Goal: Task Accomplishment & Management: Use online tool/utility

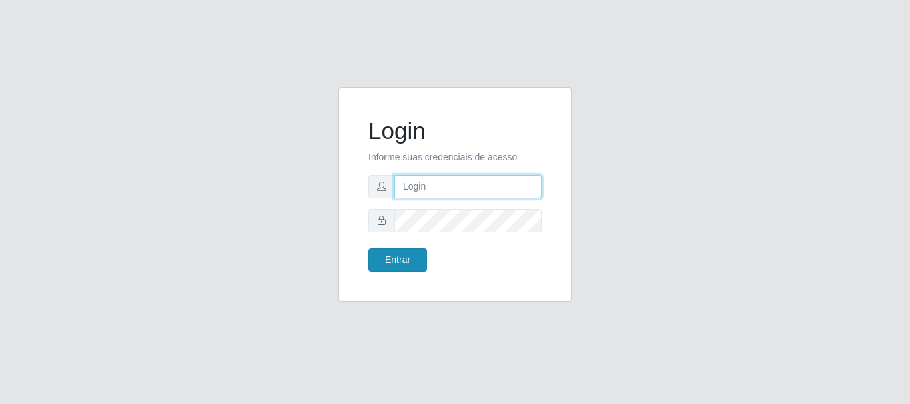
type input "caio@B1"
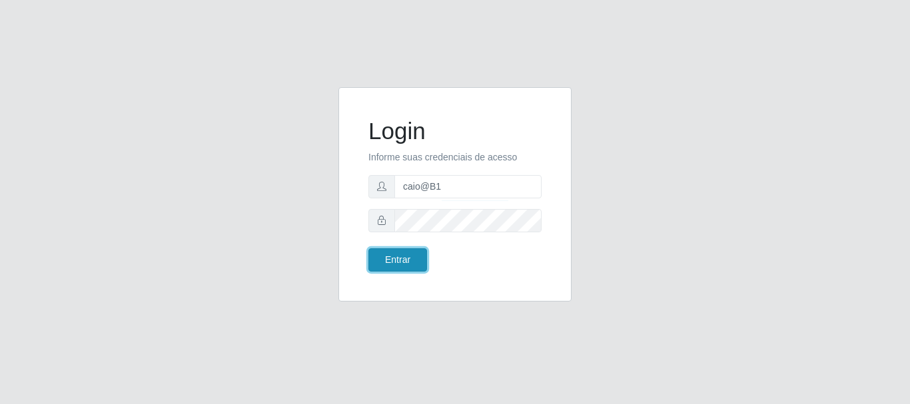
click at [398, 269] on button "Entrar" at bounding box center [397, 259] width 59 height 23
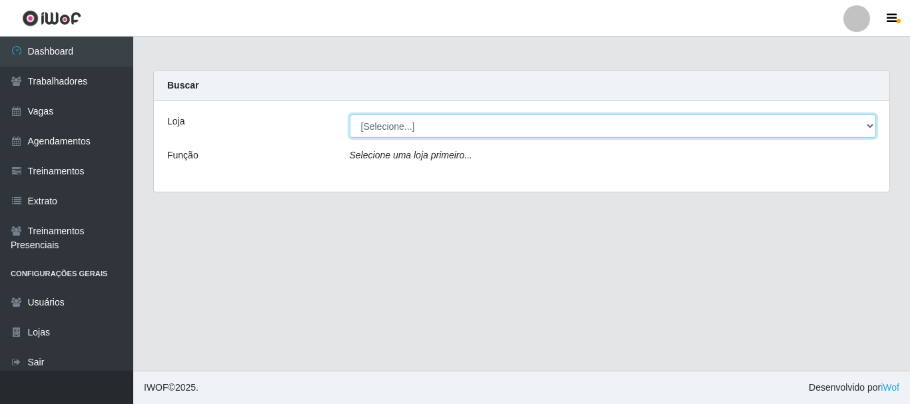
click at [436, 131] on select "[Selecione...] Bemais Supermercados - B1 [GEOGRAPHIC_DATA]" at bounding box center [613, 126] width 527 height 23
select select "403"
click at [350, 115] on select "[Selecione...] Bemais Supermercados - B1 [GEOGRAPHIC_DATA]" at bounding box center [613, 126] width 527 height 23
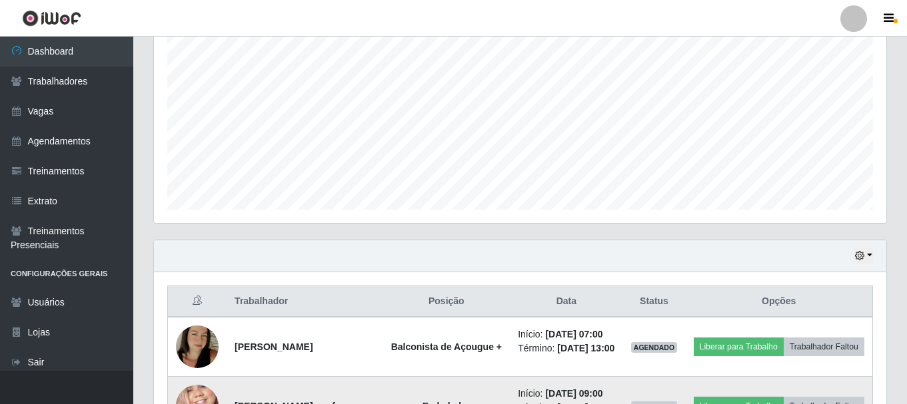
scroll to position [466, 0]
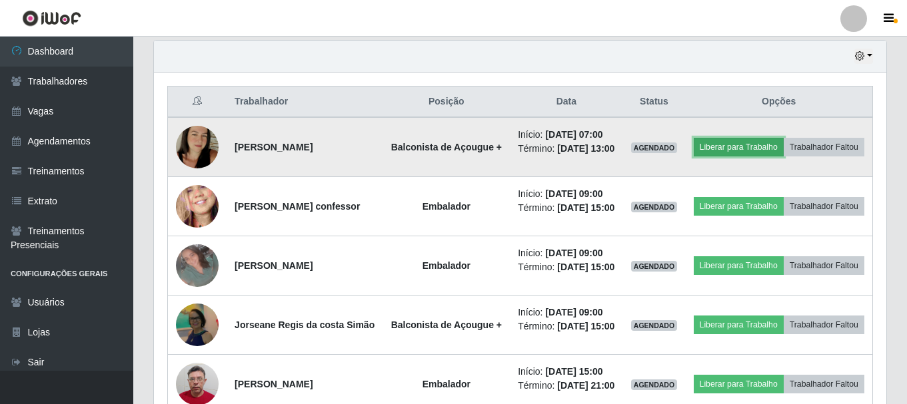
click at [781, 141] on button "Liberar para Trabalho" at bounding box center [738, 147] width 90 height 19
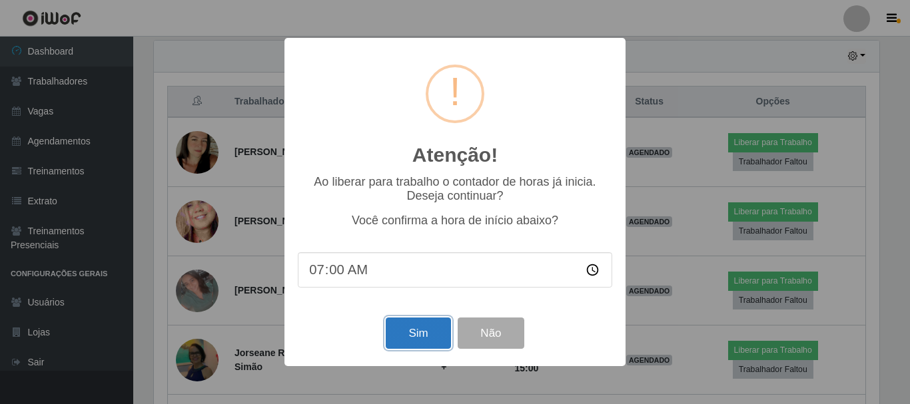
click at [431, 329] on button "Sim" at bounding box center [418, 333] width 65 height 31
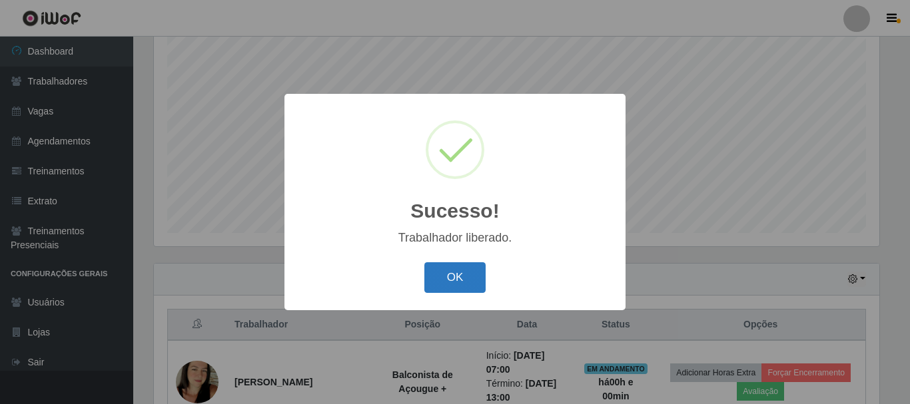
click at [448, 268] on button "OK" at bounding box center [455, 277] width 62 height 31
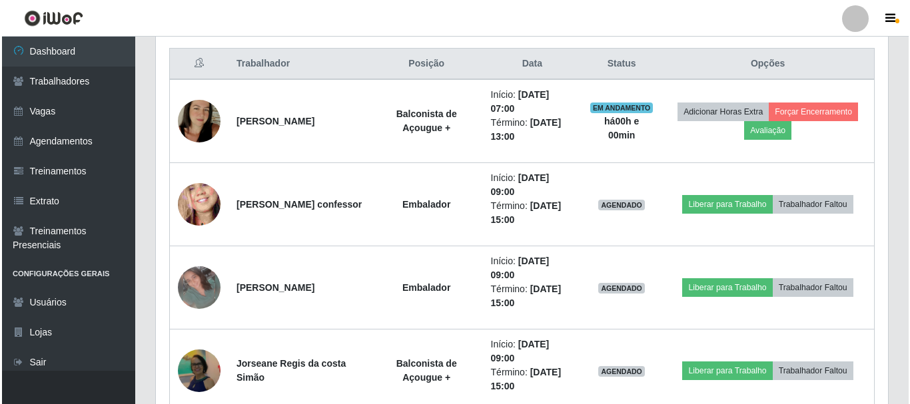
scroll to position [510, 0]
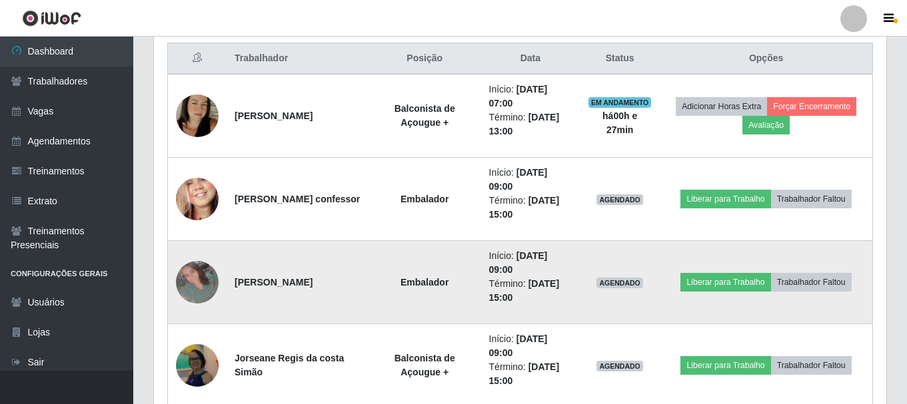
click at [193, 281] on img at bounding box center [197, 282] width 43 height 43
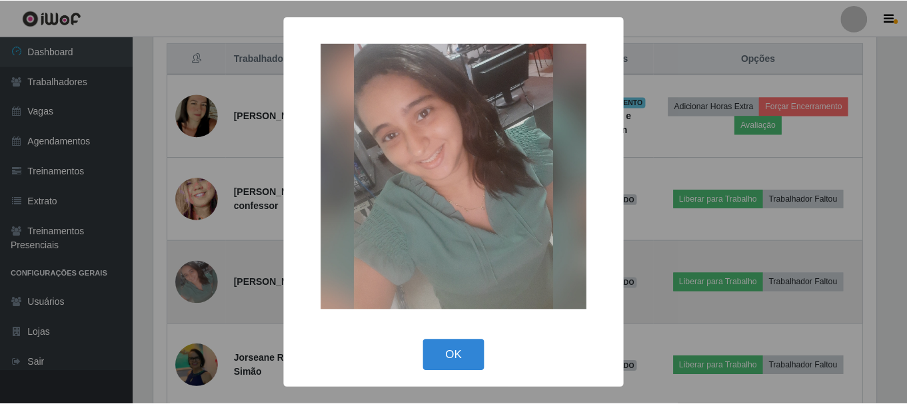
scroll to position [276, 725]
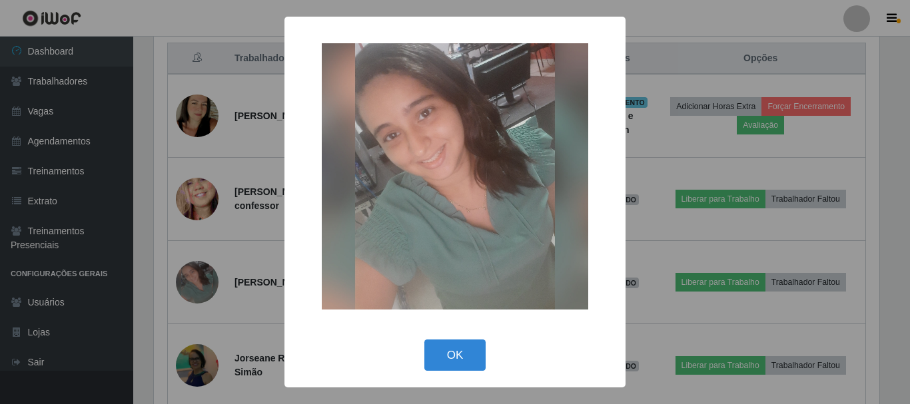
click at [198, 276] on div "× OK Cancel" at bounding box center [455, 202] width 910 height 404
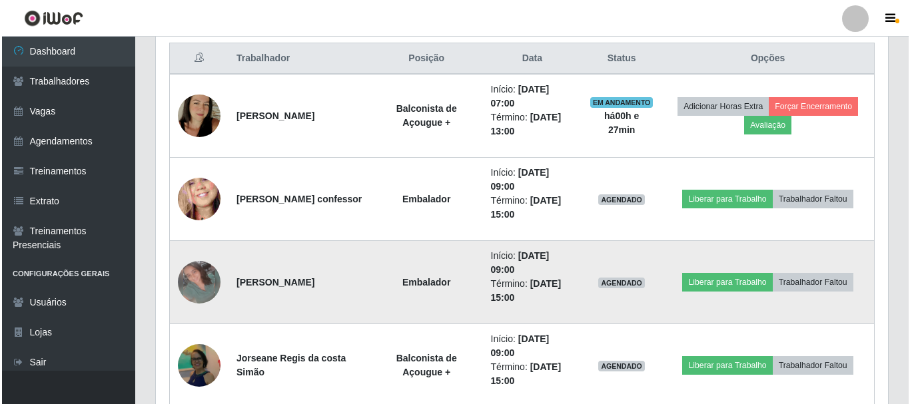
scroll to position [276, 732]
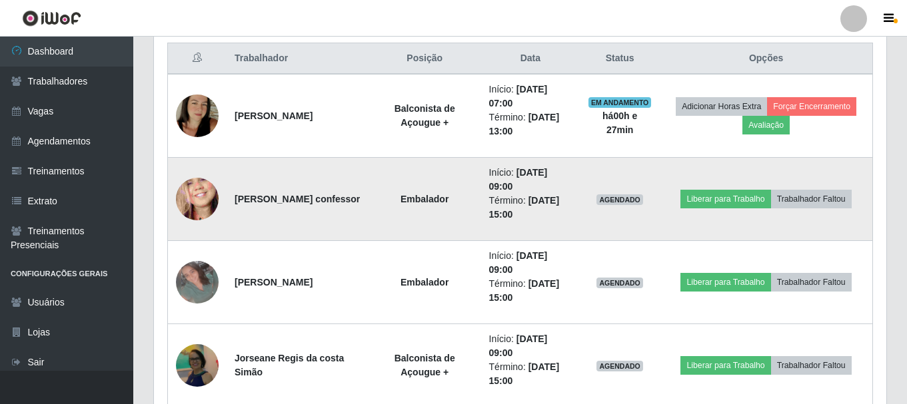
click at [189, 202] on img at bounding box center [197, 199] width 43 height 93
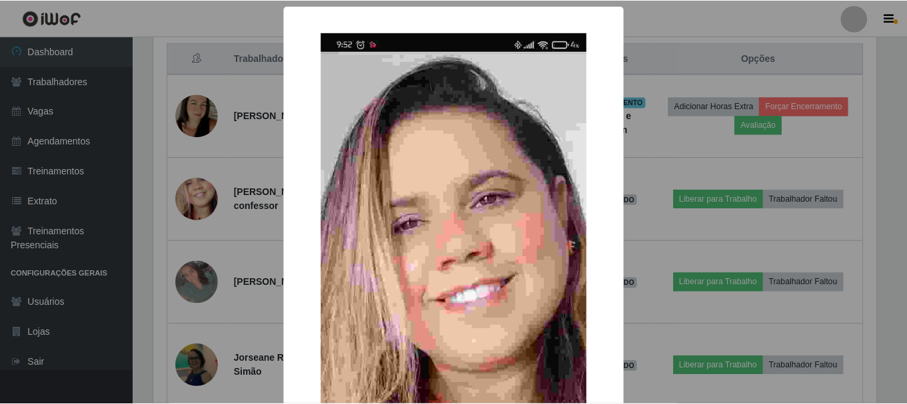
scroll to position [276, 725]
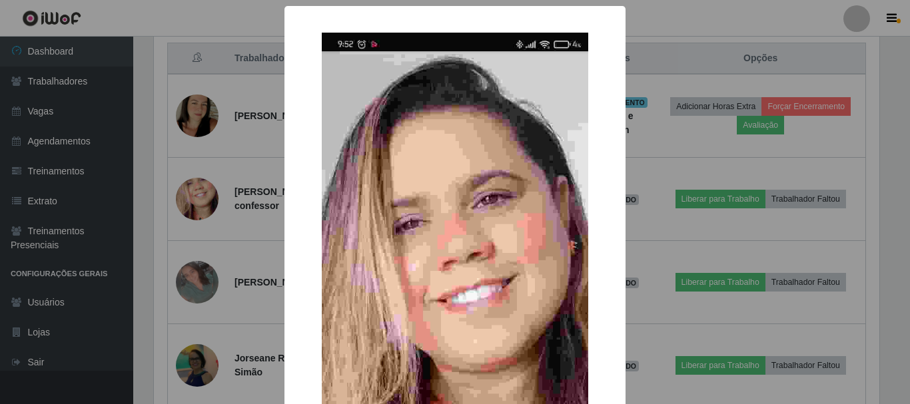
click at [190, 225] on div "× OK Cancel" at bounding box center [455, 202] width 910 height 404
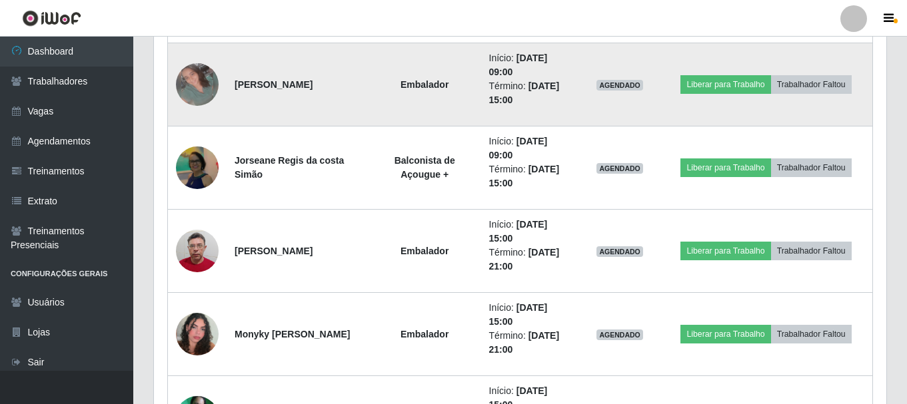
scroll to position [709, 0]
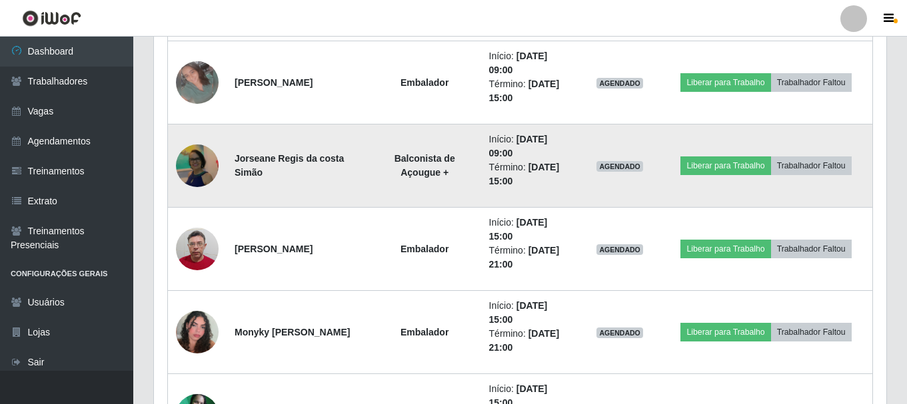
click at [197, 163] on img at bounding box center [197, 166] width 43 height 46
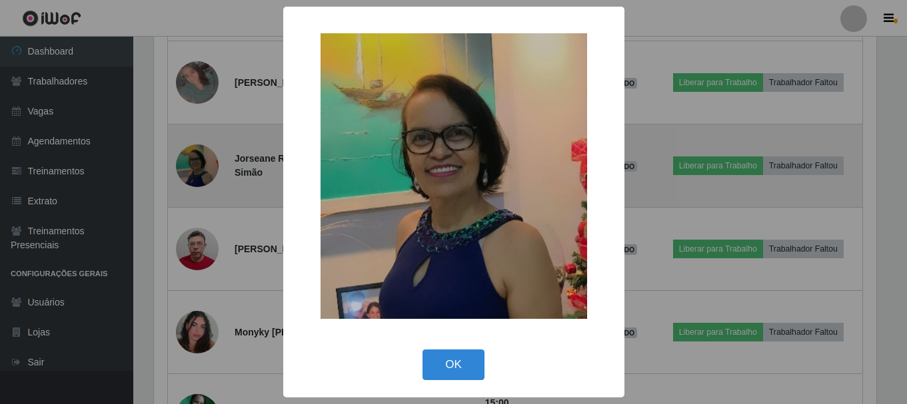
scroll to position [276, 725]
click at [197, 163] on div "× OK Cancel" at bounding box center [455, 202] width 910 height 404
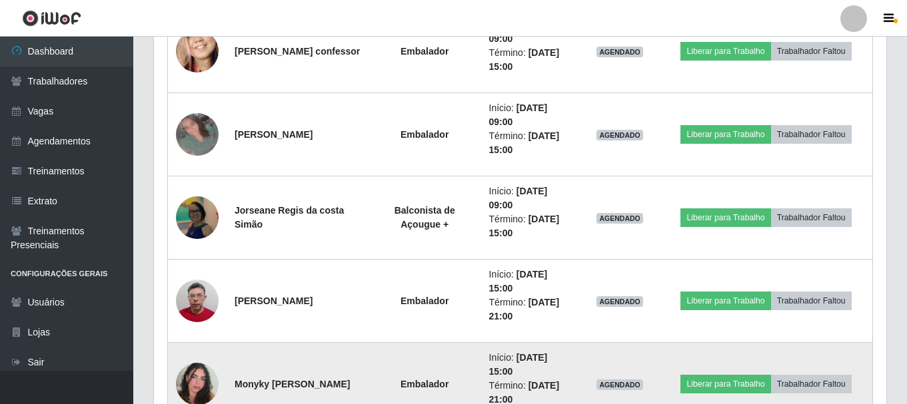
scroll to position [626, 0]
